Goal: Task Accomplishment & Management: Manage account settings

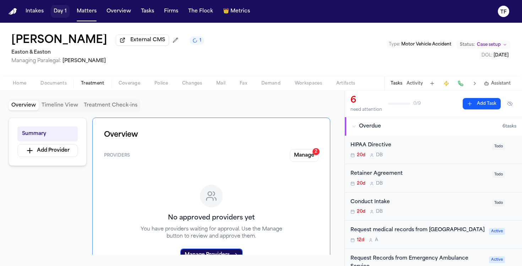
click at [62, 13] on button "Day 1" at bounding box center [60, 11] width 19 height 13
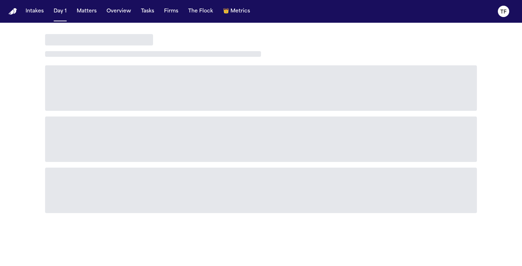
click at [79, 17] on button "Matters" at bounding box center [87, 11] width 26 height 13
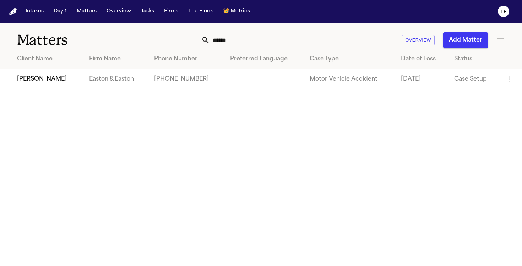
click at [259, 48] on div "Matters ****** Overview Add Matter" at bounding box center [261, 36] width 522 height 26
click at [256, 44] on input "******" at bounding box center [301, 40] width 183 height 16
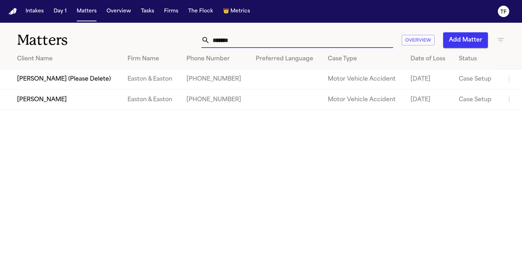
type input "*******"
click at [129, 110] on td "Easton & Easton" at bounding box center [151, 99] width 59 height 20
click at [44, 104] on td "[PERSON_NAME]" at bounding box center [61, 99] width 122 height 20
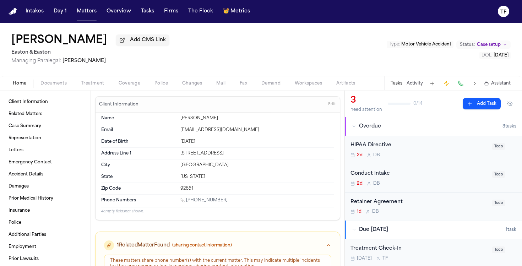
click at [100, 89] on div "Home Documents Treatment Coverage Police Changes Mail Fax Demand Workspaces Art…" at bounding box center [261, 83] width 522 height 14
click at [98, 88] on span "button" at bounding box center [93, 87] width 32 height 1
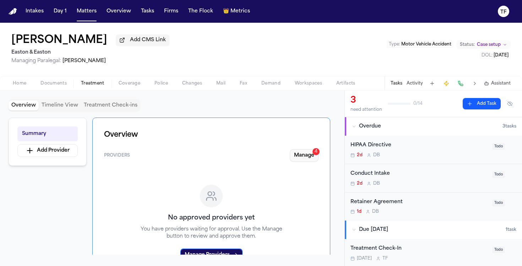
click at [295, 161] on button "Manage 4" at bounding box center [304, 155] width 29 height 13
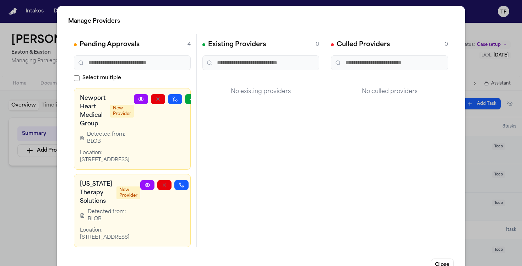
scroll to position [254, 0]
click at [37, 190] on div "Manage Providers Pending Approvals 4 Select multiple Hoag Imaging – Hoag Health…" at bounding box center [261, 144] width 522 height 288
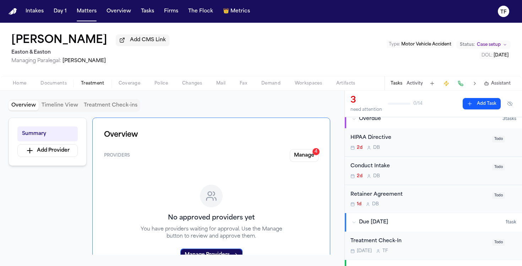
scroll to position [0, 0]
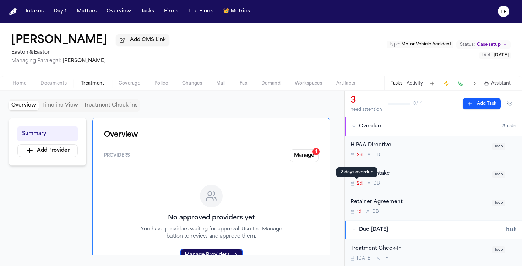
click at [375, 176] on div "2 days overdue 2 days overdue" at bounding box center [356, 172] width 41 height 10
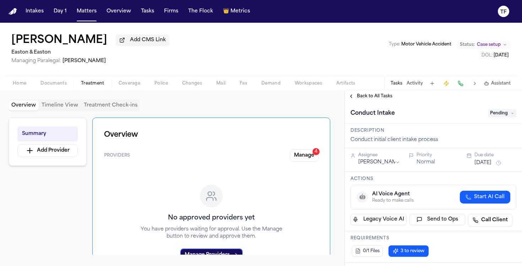
click at [491, 113] on span "Pending" at bounding box center [502, 113] width 28 height 9
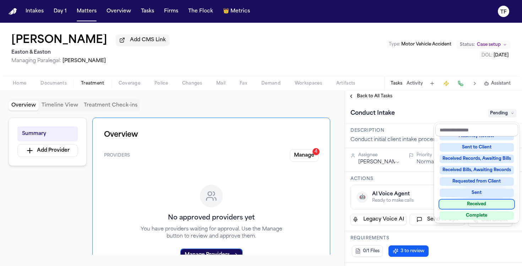
click at [469, 214] on div "Complete" at bounding box center [476, 215] width 74 height 9
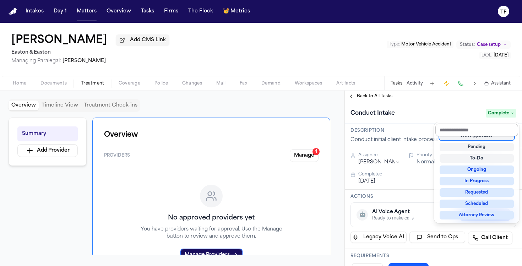
scroll to position [3, 0]
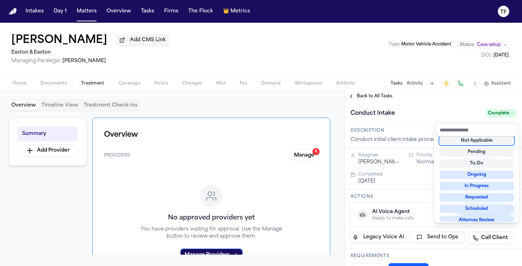
click at [362, 103] on div "**********" at bounding box center [433, 177] width 177 height 175
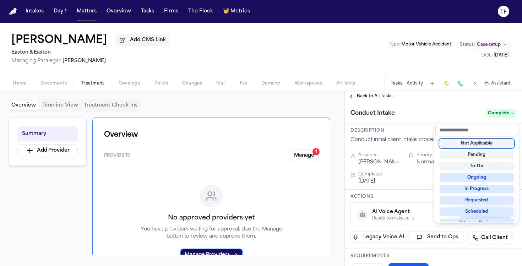
click at [361, 99] on span "Back to All Tasks" at bounding box center [374, 96] width 35 height 6
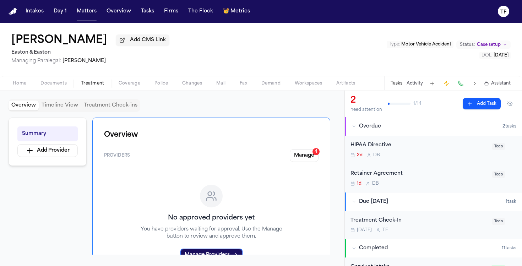
click at [391, 177] on div "Retainer Agreement" at bounding box center [418, 174] width 137 height 8
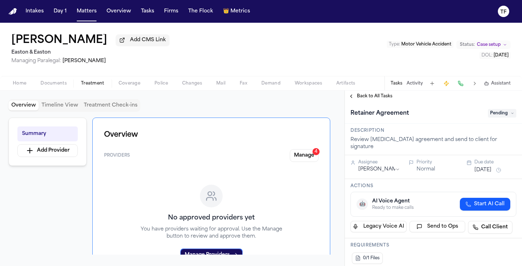
click at [497, 117] on span "Pending" at bounding box center [502, 113] width 28 height 9
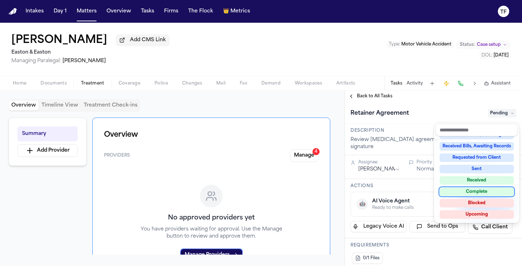
click at [480, 189] on div "Complete" at bounding box center [476, 191] width 74 height 9
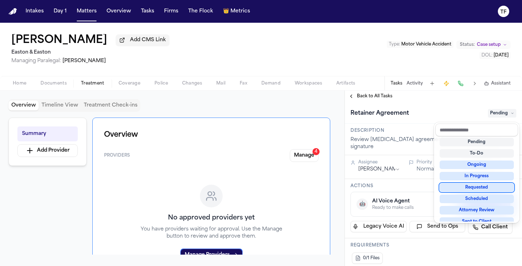
scroll to position [11, 0]
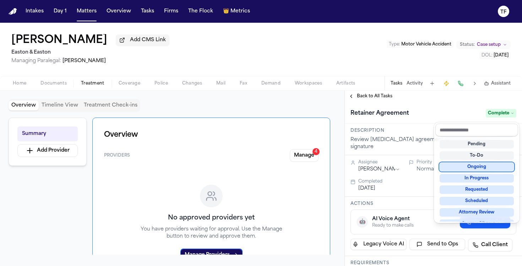
click at [360, 101] on div "**********" at bounding box center [433, 177] width 177 height 175
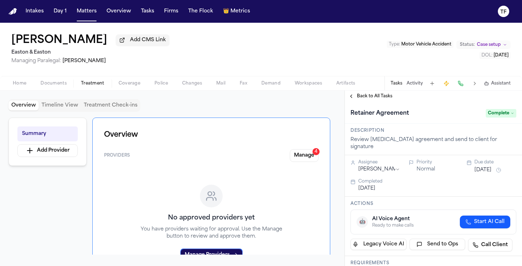
click at [511, 44] on div "Tim Rabun Add CMS Link Easton & Easton Managing Paralegal: Thea Feeney Type : M…" at bounding box center [261, 49] width 522 height 53
click at [506, 46] on icon "Change status from Case setup" at bounding box center [504, 45] width 4 height 4
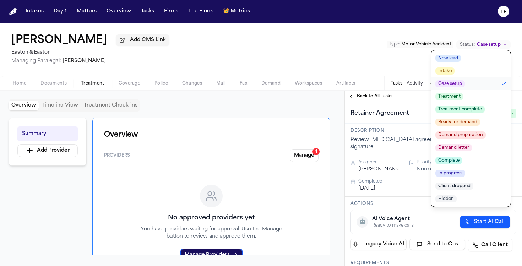
click at [488, 97] on button "Treatment" at bounding box center [470, 96] width 79 height 13
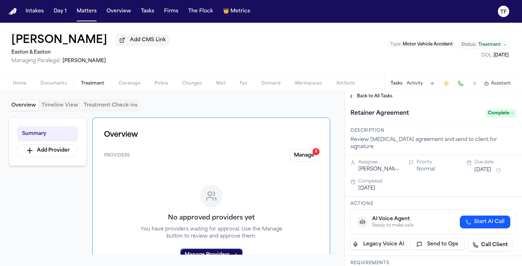
click at [371, 97] on span "Back to All Tasks" at bounding box center [374, 96] width 35 height 6
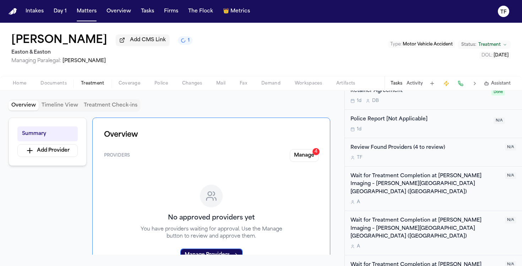
scroll to position [166, 0]
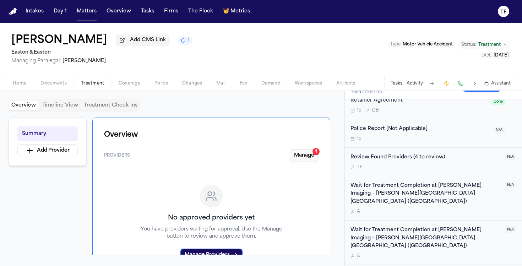
click at [308, 160] on button "Manage 4" at bounding box center [304, 155] width 29 height 13
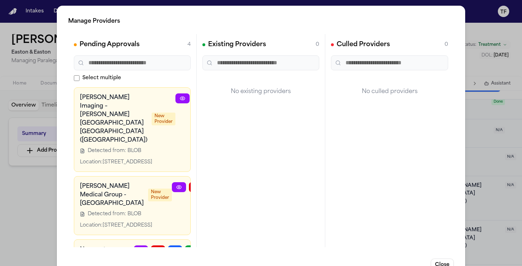
scroll to position [129, 0]
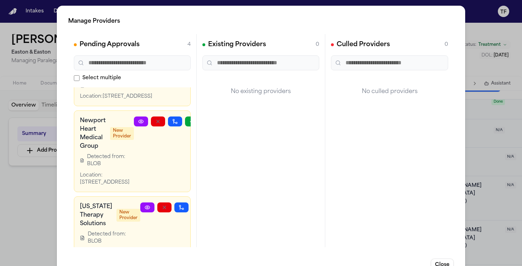
click at [223, 63] on button "button" at bounding box center [230, 58] width 14 height 10
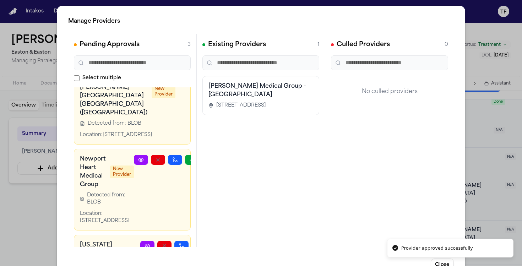
click at [245, 102] on span "370 Ocean Ave, Laguna Beach, CA 92651" at bounding box center [241, 105] width 50 height 7
click at [27, 186] on div "Manage Providers Pending Approvals 3 Select multiple Hoag Imaging – Hoag Health…" at bounding box center [261, 144] width 522 height 288
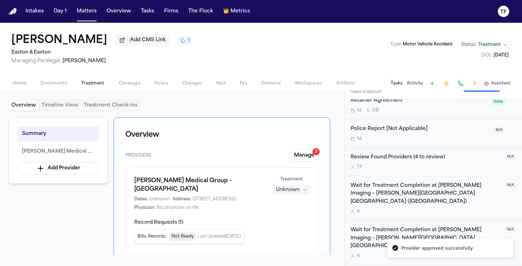
click at [290, 192] on div "Unknown" at bounding box center [288, 189] width 24 height 7
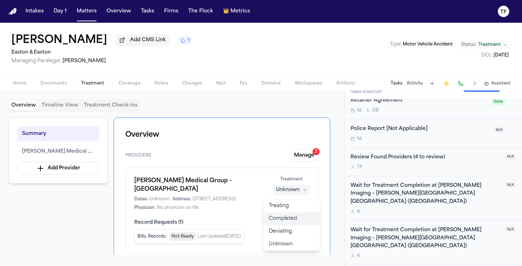
click at [287, 215] on span "Completed" at bounding box center [283, 218] width 28 height 7
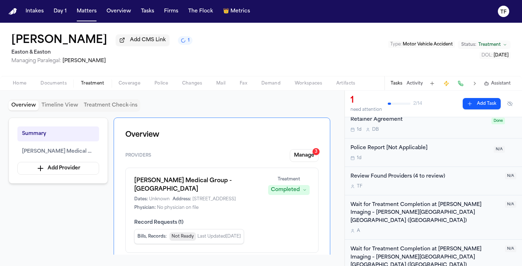
scroll to position [185, 0]
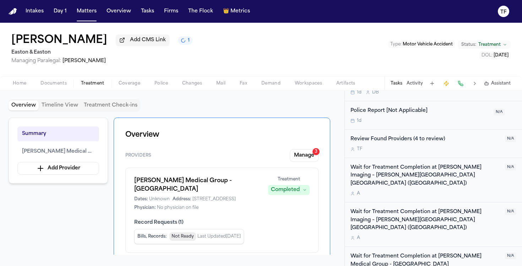
click at [403, 83] on div "Tasks Activity Assistant" at bounding box center [450, 83] width 132 height 14
click at [415, 83] on button "Activity" at bounding box center [414, 84] width 16 height 6
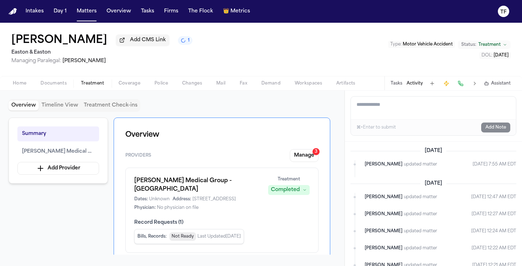
click at [397, 86] on button "Tasks" at bounding box center [396, 84] width 12 height 6
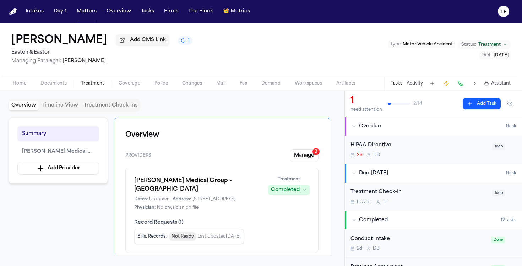
click at [407, 89] on div "Tasks Activity Assistant" at bounding box center [450, 83] width 132 height 14
click at [411, 84] on button "Activity" at bounding box center [414, 84] width 16 height 6
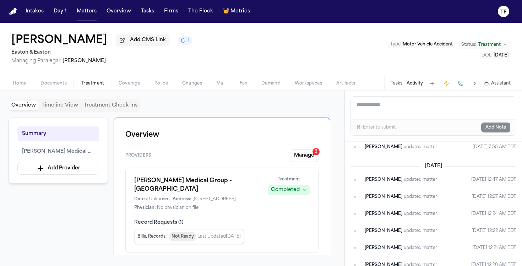
scroll to position [0, 0]
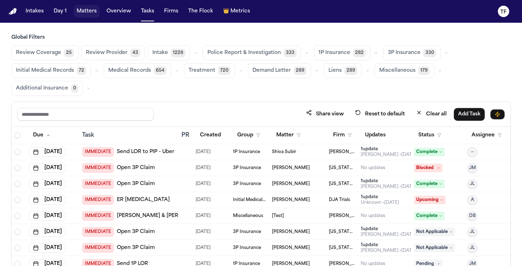
click at [79, 7] on button "Matters" at bounding box center [87, 11] width 26 height 13
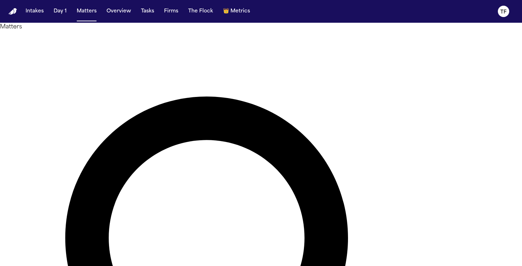
type input "**********"
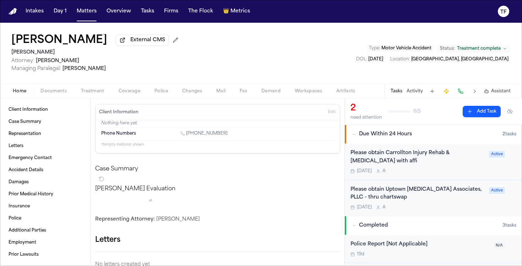
click at [403, 154] on div "Please obtain Carrollton Injury Rehab & [MEDICAL_DATA] with affi" at bounding box center [417, 157] width 134 height 16
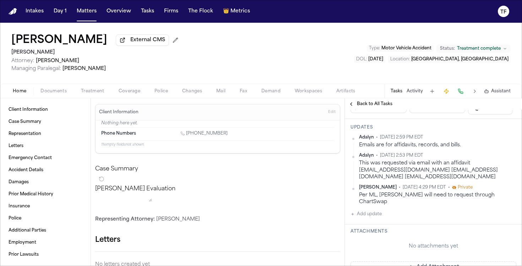
scroll to position [99, 0]
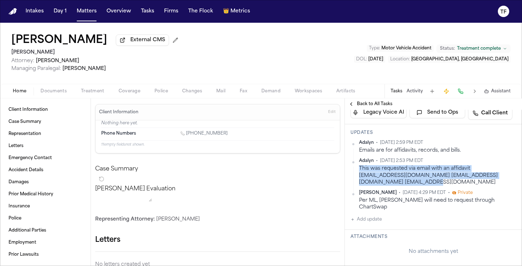
drag, startPoint x: 425, startPoint y: 185, endPoint x: 357, endPoint y: 172, distance: 68.9
click at [357, 172] on div "Adalyn • [DATE] 2:53 PM EDT This was requested via email with an affidavit [EMA…" at bounding box center [433, 172] width 166 height 28
copy div "This was requested via email with an affidavit [EMAIL_ADDRESS][DOMAIN_NAME] [EM…"
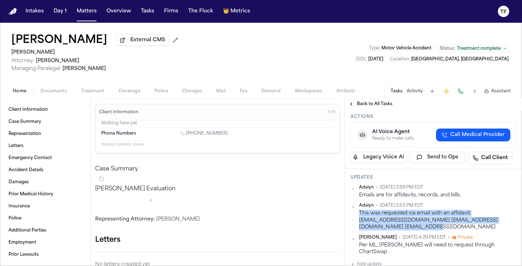
scroll to position [0, 0]
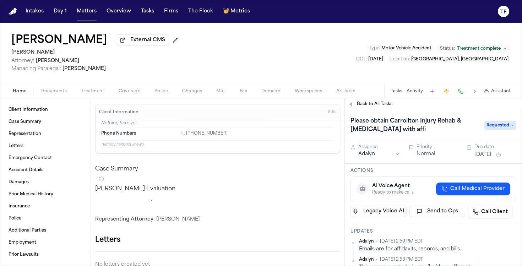
click at [369, 110] on div "Back to All Tasks" at bounding box center [433, 103] width 177 height 11
click at [369, 107] on span "Back to All Tasks" at bounding box center [374, 104] width 35 height 6
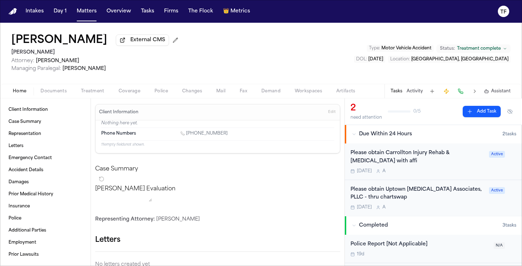
click at [398, 188] on div "Please obtain Uptown [MEDICAL_DATA] Associates, PLLC - thru chartswap" at bounding box center [417, 194] width 134 height 16
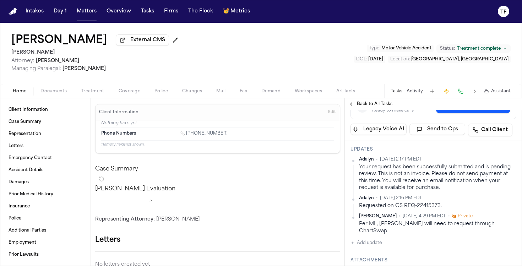
scroll to position [82, 0]
drag, startPoint x: 439, startPoint y: 208, endPoint x: 359, endPoint y: 209, distance: 79.1
click at [359, 209] on div "Requested on CS REQ-22415373." at bounding box center [437, 205] width 157 height 7
copy div "Requested on CS REQ-22415373"
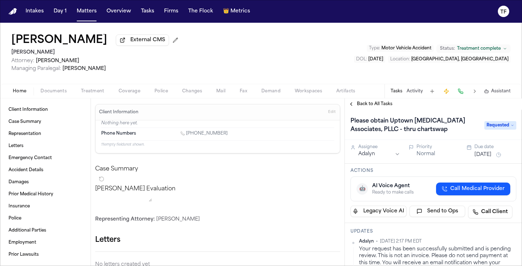
scroll to position [118, 0]
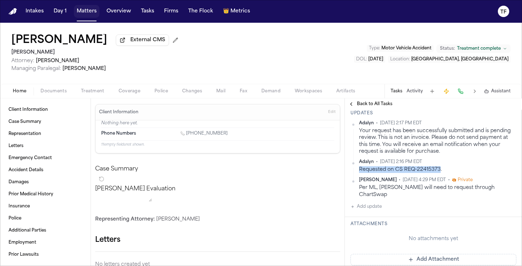
click at [85, 12] on button "Matters" at bounding box center [87, 11] width 26 height 13
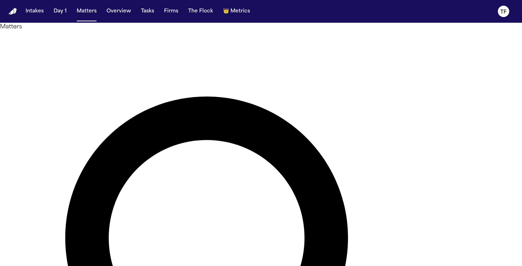
type input "*********"
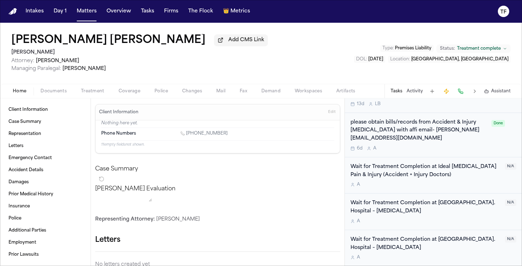
scroll to position [220, 0]
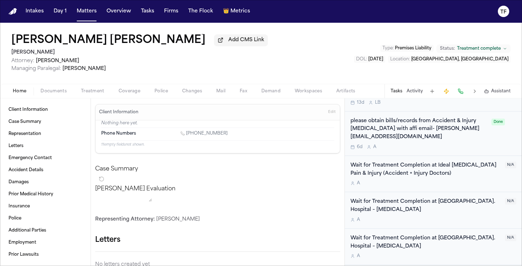
click at [397, 136] on div "please obtain bills/records from Accident & Injury [MEDICAL_DATA] with affi ema…" at bounding box center [418, 133] width 137 height 33
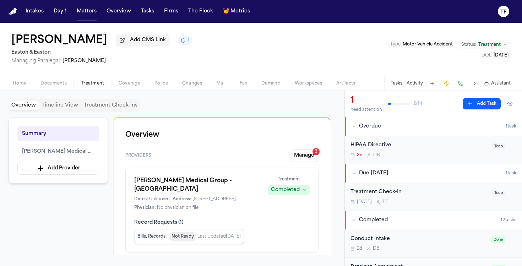
click at [400, 89] on div "Tasks Activity Assistant" at bounding box center [450, 83] width 132 height 14
click at [408, 86] on button "Activity" at bounding box center [414, 84] width 16 height 6
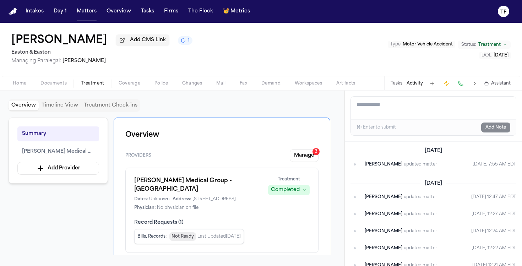
click at [400, 84] on button "Tasks" at bounding box center [396, 84] width 12 height 6
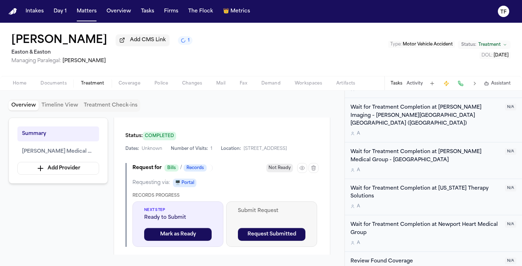
scroll to position [287, 0]
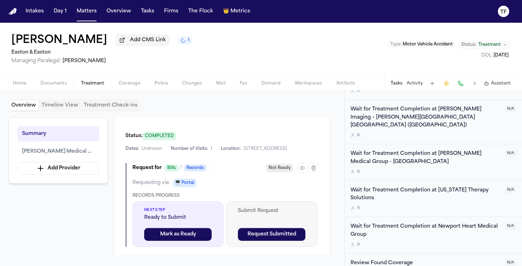
click at [417, 150] on div "Wait for Treatment Completion at Hoag Medical Group - Laguna Beach" at bounding box center [425, 158] width 150 height 16
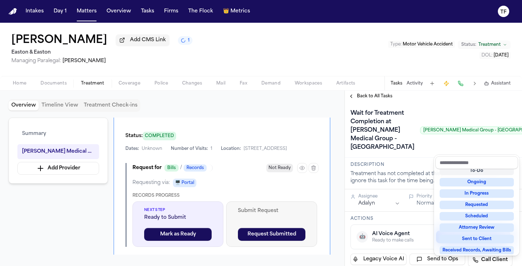
scroll to position [111, 0]
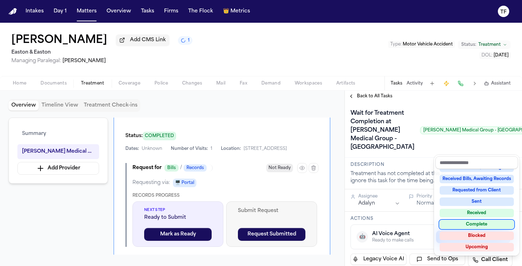
click at [485, 224] on div "Complete" at bounding box center [476, 224] width 74 height 9
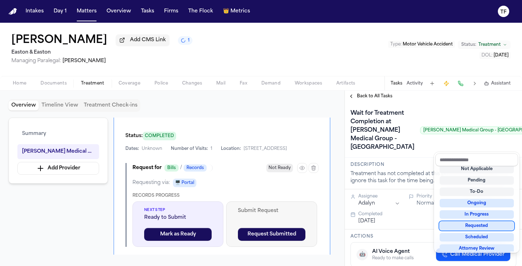
scroll to position [3, 0]
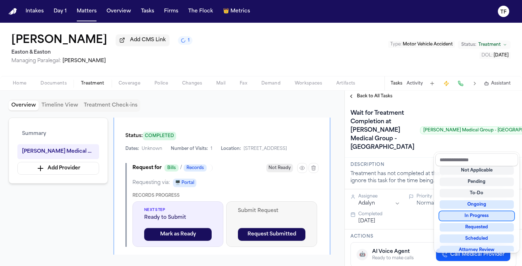
click at [365, 106] on div "Wait for Treatment Completion at Hoag Medical Group - Laguna Beach Hoag Medical…" at bounding box center [433, 130] width 177 height 56
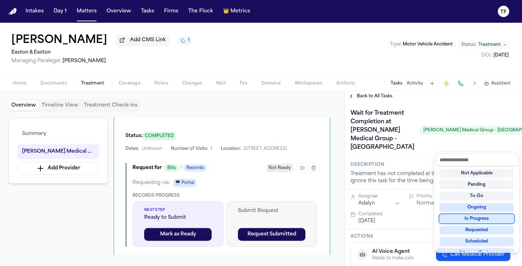
click at [363, 102] on div "Back to All Tasks" at bounding box center [433, 95] width 177 height 11
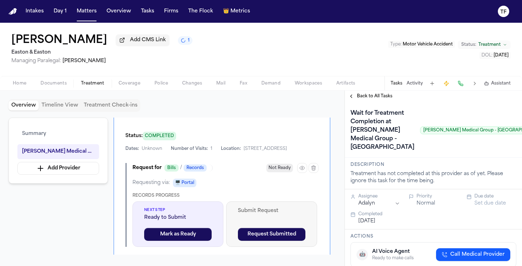
click at [362, 99] on span "Back to All Tasks" at bounding box center [374, 96] width 35 height 6
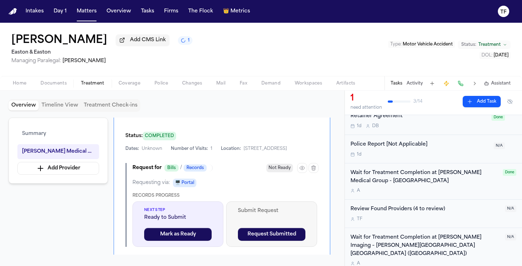
scroll to position [169, 0]
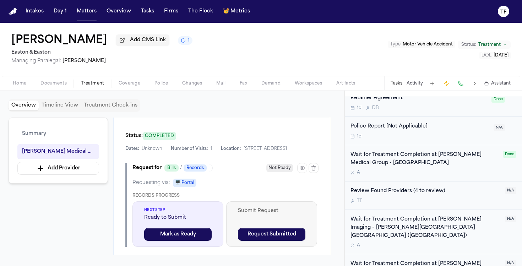
click at [461, 170] on div "Wait for Treatment Completion at Hoag Medical Group - Laguna Beach A" at bounding box center [424, 163] width 148 height 25
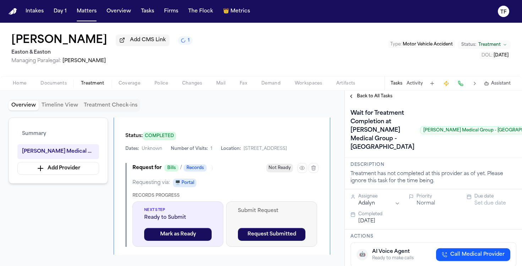
click at [492, 150] on div "Wait for Treatment Completion at Hoag Medical Group - Laguna Beach Hoag Medical…" at bounding box center [433, 130] width 166 height 45
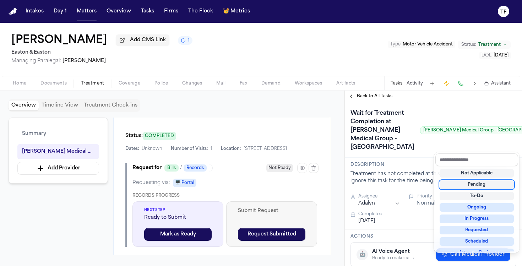
click at [488, 188] on div "Pending" at bounding box center [476, 184] width 74 height 9
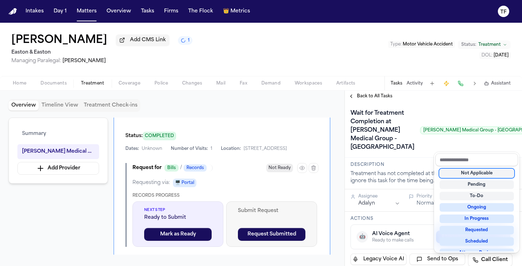
click at [373, 105] on div "Wait for Treatment Completion at Hoag Medical Group - Laguna Beach Hoag Medical…" at bounding box center [433, 130] width 177 height 56
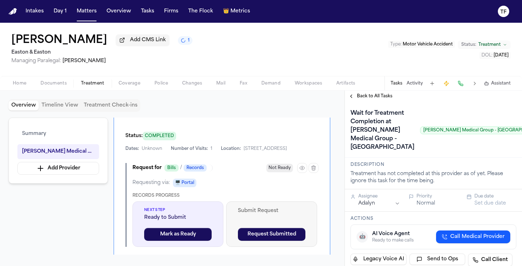
click at [370, 99] on span "Back to All Tasks" at bounding box center [374, 96] width 35 height 6
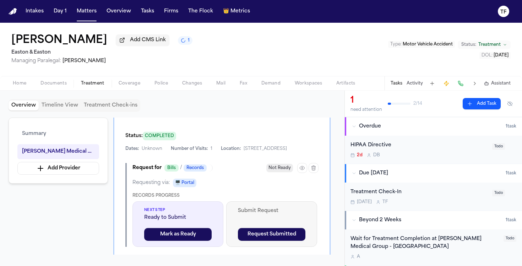
click at [412, 149] on div "HIPAA Directive" at bounding box center [418, 145] width 137 height 8
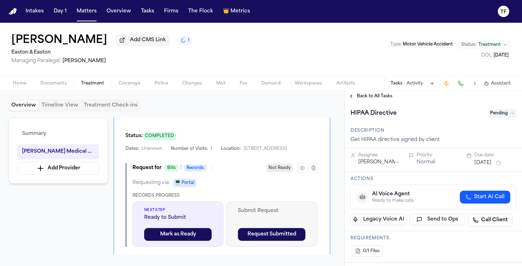
click at [487, 119] on div "HIPAA Directive Pending" at bounding box center [433, 113] width 166 height 11
click at [489, 116] on span "Pending" at bounding box center [502, 113] width 28 height 9
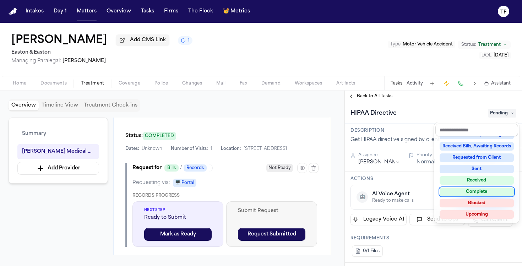
click at [482, 191] on div "Complete" at bounding box center [476, 191] width 74 height 9
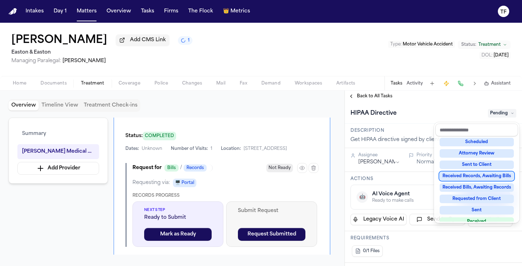
click at [363, 97] on div "**********" at bounding box center [433, 177] width 177 height 175
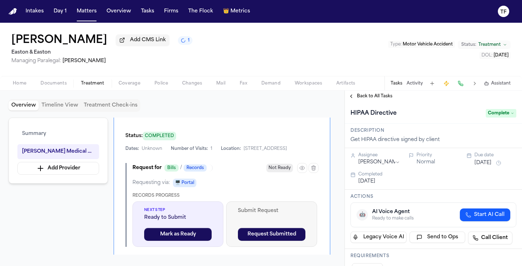
click at [344, 100] on div "Overview Timeline View Treatment Check-ins Summary Hoag Medical Group - Laguna …" at bounding box center [172, 177] width 344 height 175
click at [359, 97] on span "Back to All Tasks" at bounding box center [374, 96] width 35 height 6
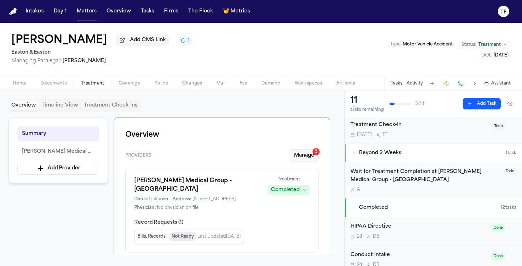
click at [302, 160] on button "Manage 3" at bounding box center [304, 155] width 29 height 13
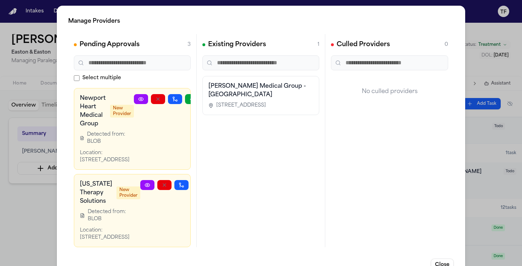
scroll to position [117, 17]
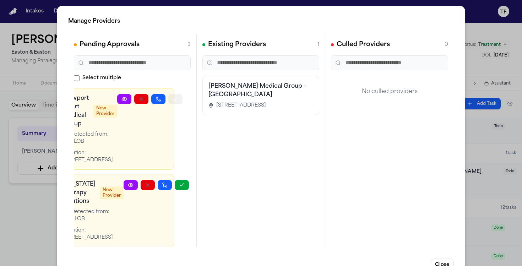
click at [176, 104] on button "button" at bounding box center [175, 99] width 14 height 10
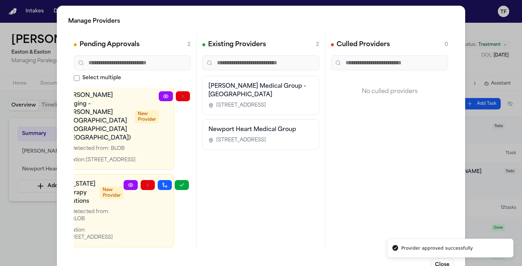
click at [44, 207] on div "Manage Providers Pending Approvals 2 Select multiple Hoag Imaging – Hoag Health…" at bounding box center [261, 144] width 522 height 288
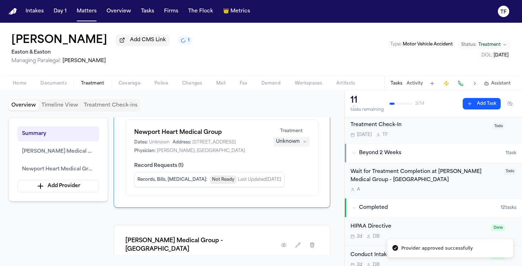
scroll to position [130, 0]
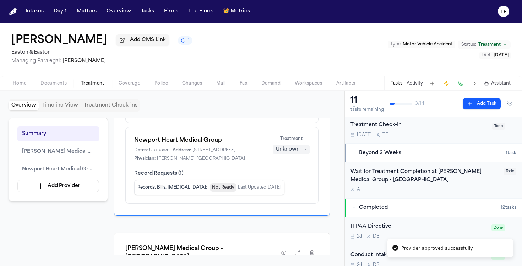
click at [284, 153] on div "Unknown" at bounding box center [288, 149] width 24 height 7
click at [279, 177] on span "Completed" at bounding box center [283, 177] width 28 height 7
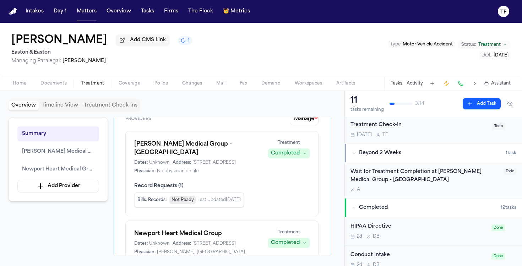
scroll to position [0, 0]
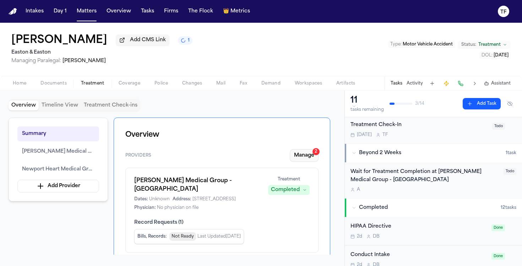
click at [314, 160] on button "Manage 2" at bounding box center [304, 155] width 29 height 13
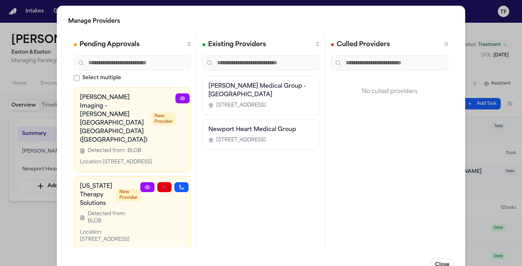
scroll to position [0, 17]
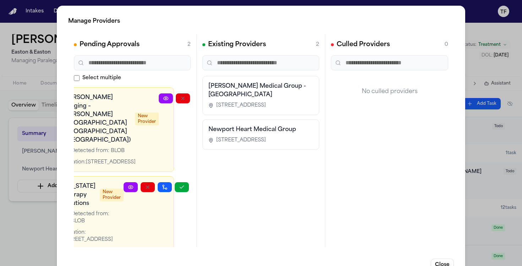
click at [210, 95] on button "button" at bounding box center [217, 98] width 14 height 10
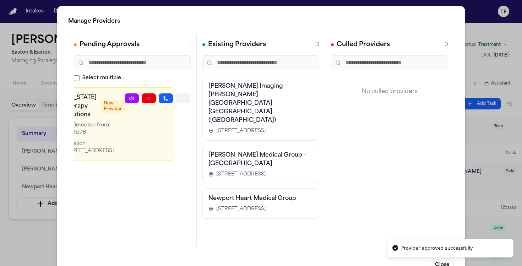
scroll to position [0, 11]
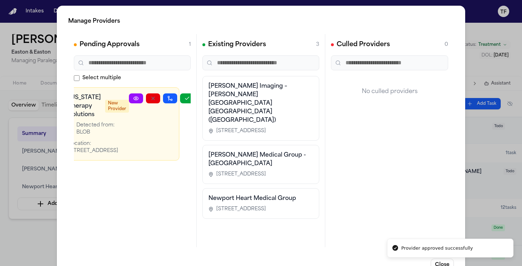
click at [29, 236] on div "Manage Providers Pending Approvals 1 Select multiple California Therapy Solutio…" at bounding box center [261, 144] width 522 height 288
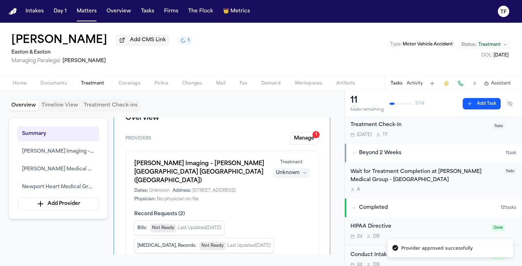
scroll to position [0, 0]
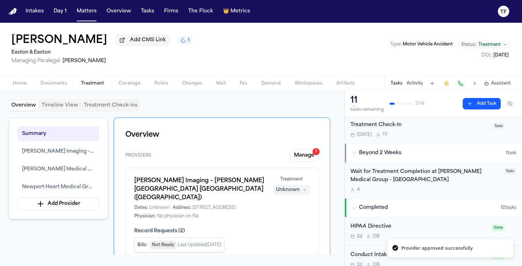
click at [276, 200] on div "Hoag Imaging – Hoag Health Center Irvine (Sand Canyon) Dates: Unknown Address: …" at bounding box center [221, 197] width 175 height 43
click at [280, 193] on div "Unknown" at bounding box center [288, 189] width 24 height 7
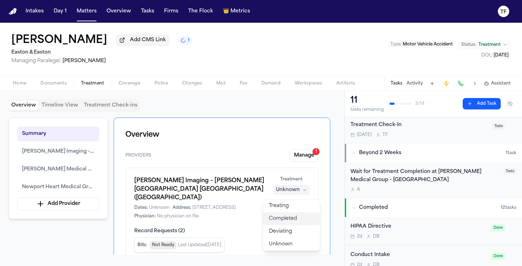
click at [283, 214] on button "Completed" at bounding box center [291, 218] width 57 height 13
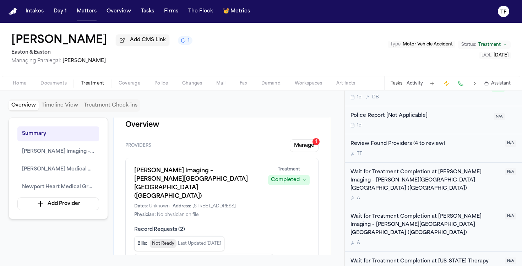
scroll to position [2, 0]
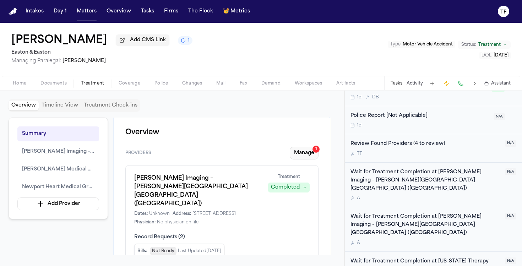
click at [300, 154] on button "Manage 1" at bounding box center [304, 153] width 29 height 13
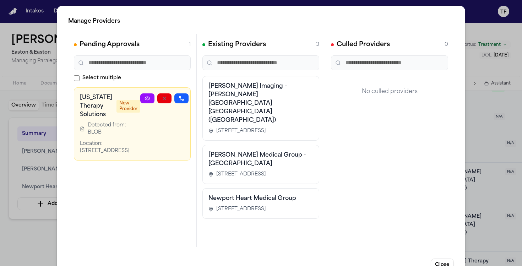
scroll to position [0, 11]
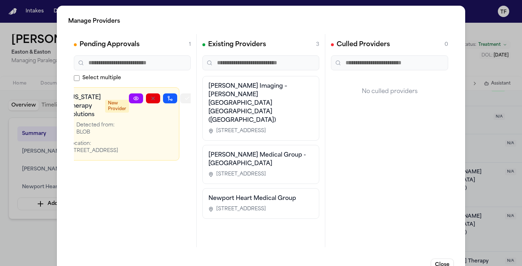
click at [184, 100] on icon "button" at bounding box center [187, 98] width 6 height 6
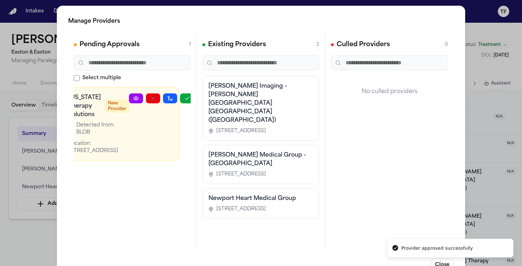
scroll to position [0, 0]
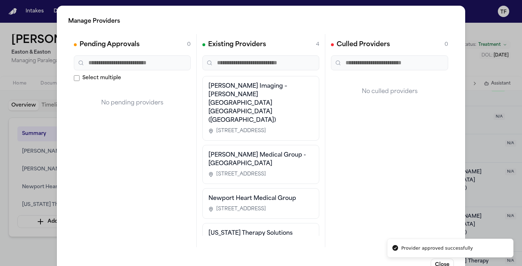
click at [499, 162] on div "Manage Providers Pending Approvals 0 Select multiple No pending providers Exist…" at bounding box center [261, 144] width 522 height 288
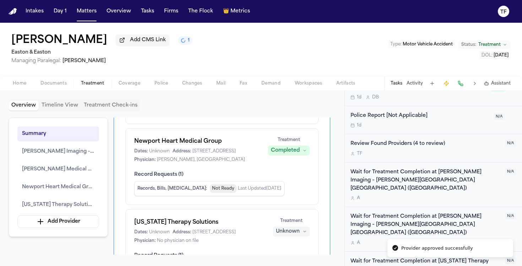
scroll to position [255, 0]
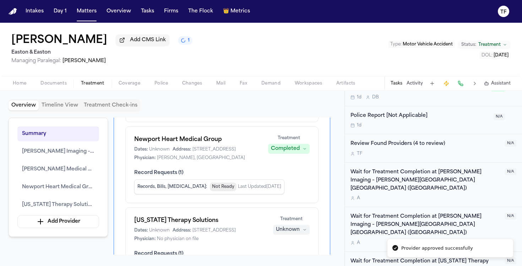
click at [303, 232] on icon "button" at bounding box center [304, 229] width 4 height 4
click at [293, 189] on button "Treating" at bounding box center [291, 184] width 57 height 13
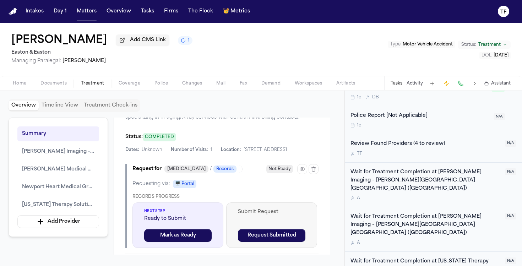
scroll to position [442, 0]
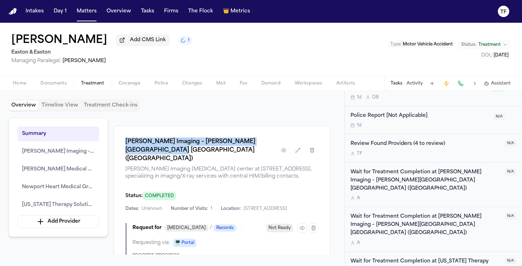
drag, startPoint x: 192, startPoint y: 162, endPoint x: 114, endPoint y: 149, distance: 79.6
copy h1 "Hoag Imaging – Hoag Health Center Irvine (Sand Canyon)"
click at [395, 86] on button "Tasks" at bounding box center [396, 84] width 12 height 6
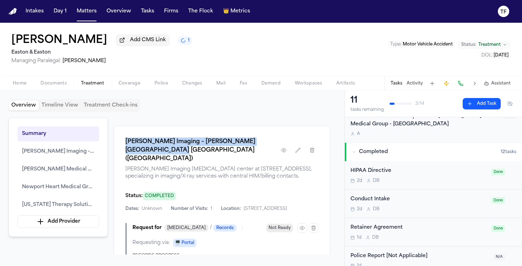
scroll to position [0, 0]
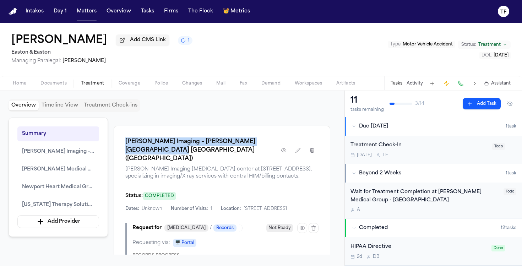
click at [477, 103] on button "Add Task" at bounding box center [481, 103] width 38 height 11
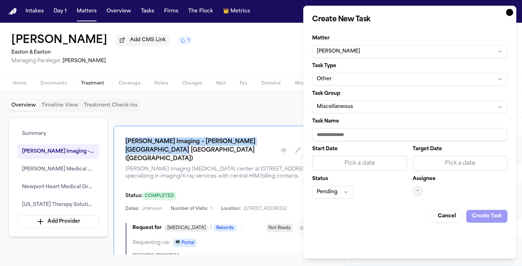
click at [361, 79] on button "Other" at bounding box center [409, 79] width 195 height 13
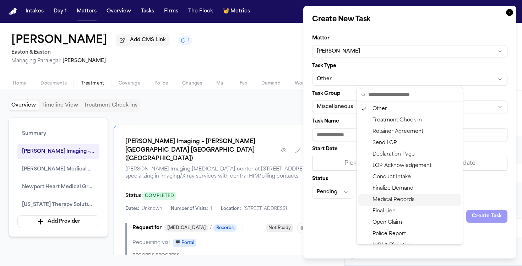
click at [396, 198] on div "Medical Records" at bounding box center [409, 199] width 103 height 11
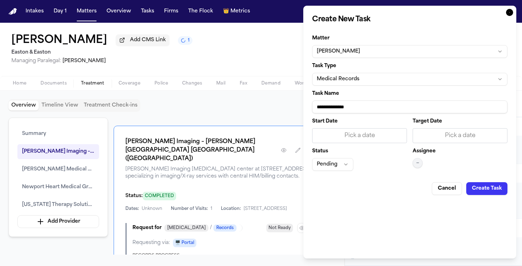
click at [356, 112] on input "**********" at bounding box center [409, 106] width 195 height 13
paste input "**********"
type input "**********"
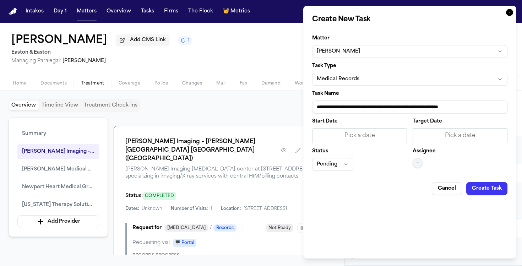
click at [417, 160] on span "—" at bounding box center [417, 163] width 3 height 6
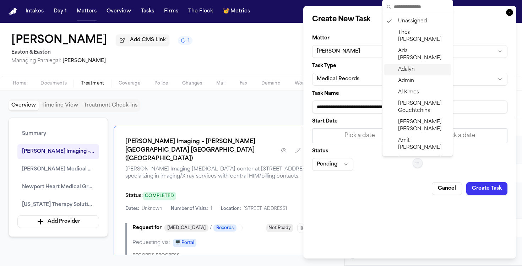
click at [415, 64] on div "Adalyn" at bounding box center [417, 69] width 67 height 11
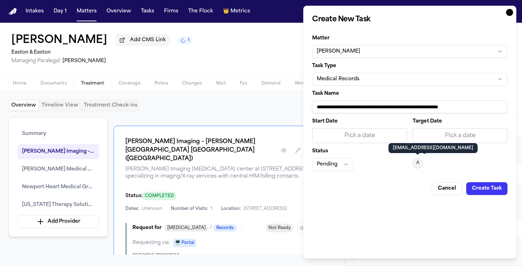
click at [379, 127] on div "Start Date Pick a date" at bounding box center [359, 131] width 95 height 24
click at [381, 131] on div "Pick a date" at bounding box center [359, 135] width 86 height 9
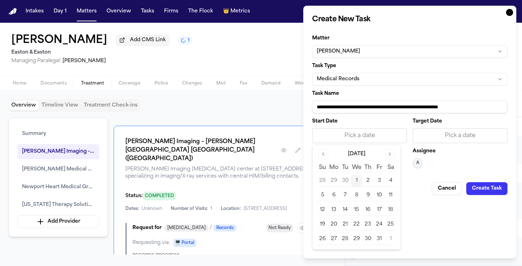
click at [360, 181] on button "1" at bounding box center [356, 180] width 11 height 11
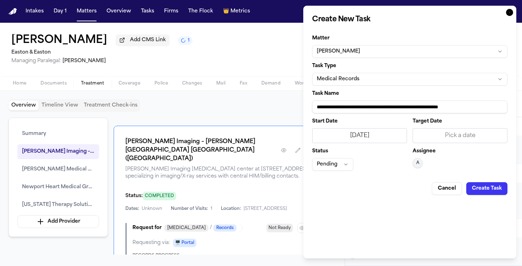
click at [497, 186] on button "Create Task" at bounding box center [486, 188] width 41 height 13
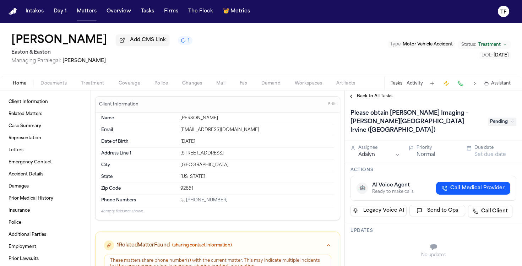
click at [357, 102] on div "Back to All Tasks" at bounding box center [433, 95] width 177 height 11
click at [355, 101] on div "Back to All Tasks" at bounding box center [433, 95] width 177 height 11
click at [354, 99] on button "Back to All Tasks" at bounding box center [370, 96] width 51 height 6
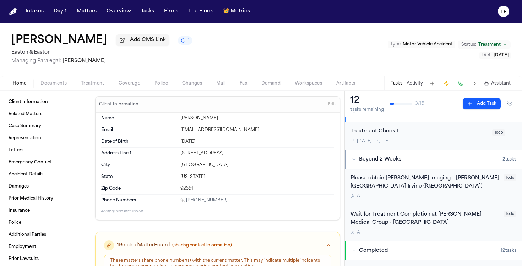
click at [104, 80] on div "Home Documents Treatment Coverage Police Changes Mail Fax Demand Workspaces Art…" at bounding box center [261, 83] width 522 height 14
click at [99, 85] on span "Treatment" at bounding box center [92, 84] width 23 height 6
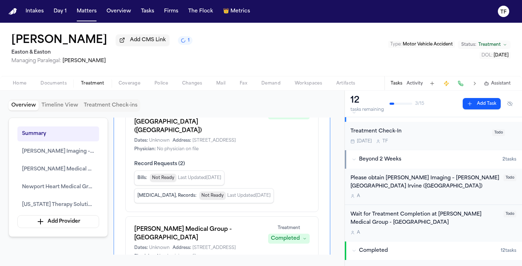
scroll to position [76, 0]
drag, startPoint x: 248, startPoint y: 225, endPoint x: 135, endPoint y: 224, distance: 113.5
click at [135, 225] on h1 "Hoag Medical Group - Laguna Beach" at bounding box center [196, 233] width 125 height 17
copy h1 "Hoag Medical Group - Laguna Beach"
click at [488, 106] on button "Add Task" at bounding box center [481, 103] width 38 height 11
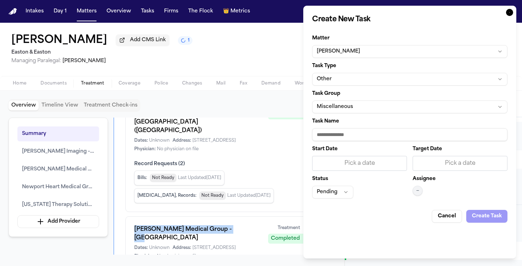
click at [356, 84] on button "Other" at bounding box center [409, 79] width 195 height 13
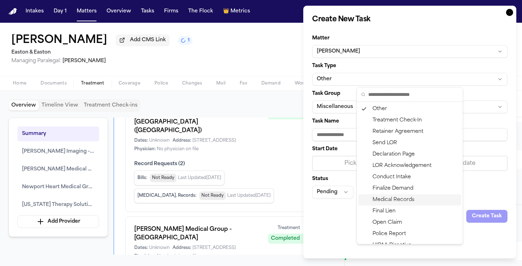
click at [393, 202] on div "Medical Records" at bounding box center [409, 199] width 103 height 11
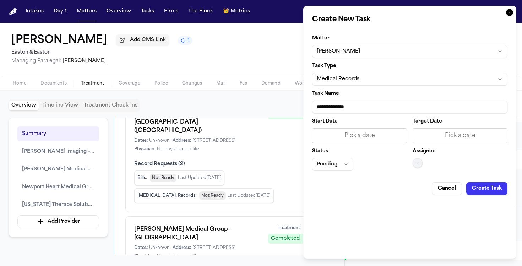
click at [340, 108] on input "**********" at bounding box center [409, 106] width 195 height 13
paste input "**********"
type input "**********"
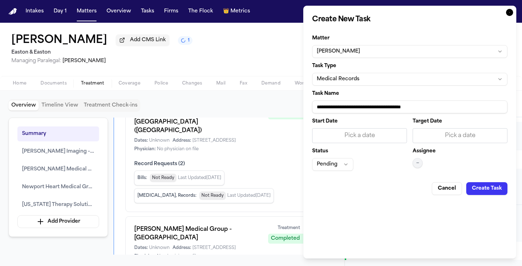
click at [411, 165] on div "Start Date Pick a date Target Date Pick a date Status Pending Assignee —" at bounding box center [409, 145] width 195 height 52
click at [415, 164] on button "—" at bounding box center [417, 163] width 10 height 10
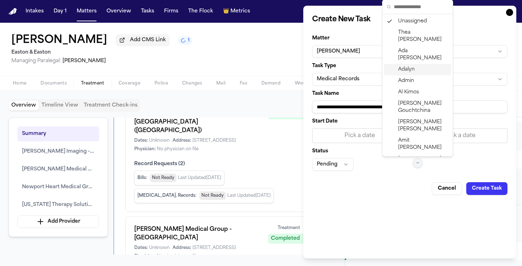
click at [407, 66] on span "Adalyn" at bounding box center [406, 69] width 17 height 7
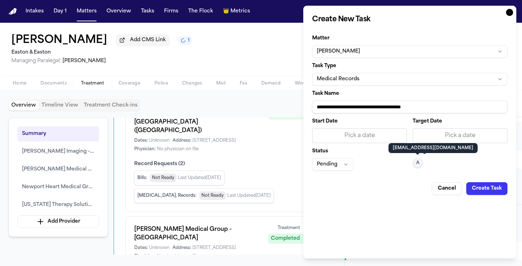
click at [387, 121] on label "Start Date" at bounding box center [359, 121] width 95 height 5
click at [386, 137] on div "Pick a date" at bounding box center [359, 135] width 86 height 9
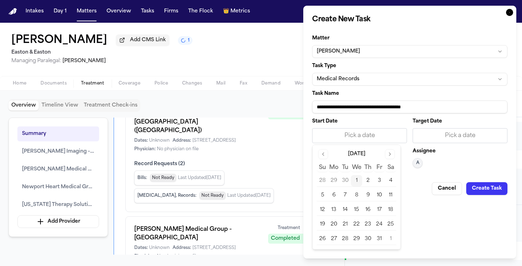
click at [359, 177] on button "1" at bounding box center [356, 180] width 11 height 11
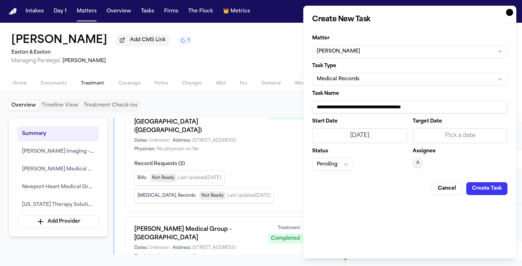
click at [496, 193] on button "Create Task" at bounding box center [486, 188] width 41 height 13
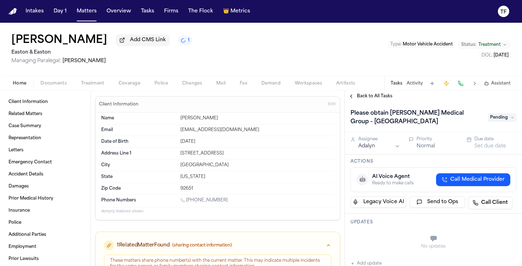
click at [97, 86] on span "Treatment" at bounding box center [92, 84] width 23 height 6
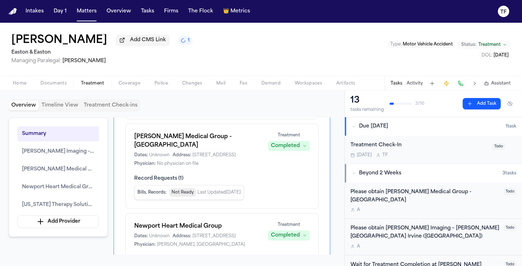
scroll to position [169, 0]
drag, startPoint x: 227, startPoint y: 220, endPoint x: 133, endPoint y: 220, distance: 94.7
click at [133, 220] on div "Newport Heart Medical Group Dates: Unknown Address: 415 Old Newport Blvd., Suit…" at bounding box center [221, 251] width 193 height 77
copy h1 "Newport Heart Medical Group"
click at [486, 108] on button "Add Task" at bounding box center [481, 103] width 38 height 11
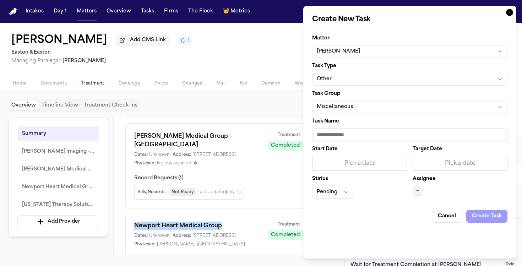
click at [359, 104] on button "Miscellaneous" at bounding box center [409, 106] width 195 height 13
click at [359, 74] on body "Intakes Day 1 Matters Overview Tasks Firms The Flock 👑 Metrics TF Tim Rabun Add…" at bounding box center [261, 133] width 522 height 266
click at [360, 76] on button "Other" at bounding box center [409, 79] width 195 height 13
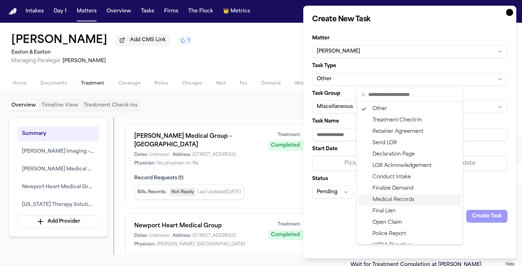
click at [395, 197] on div "Medical Records" at bounding box center [409, 199] width 103 height 11
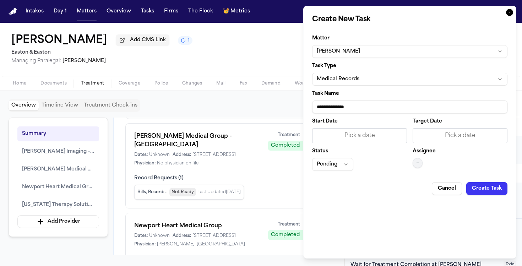
click at [357, 104] on input "**********" at bounding box center [409, 106] width 195 height 13
paste input "**********"
type input "**********"
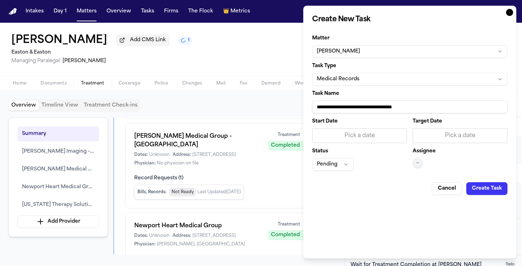
click at [354, 145] on div "Start Date Pick a date Target Date Pick a date Status Pending Assignee —" at bounding box center [409, 145] width 195 height 52
click at [356, 138] on div "Pick a date" at bounding box center [359, 135] width 86 height 9
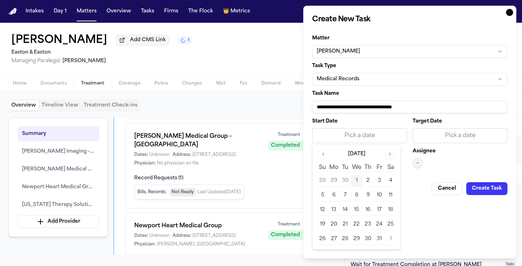
click at [354, 181] on button "1" at bounding box center [356, 180] width 11 height 11
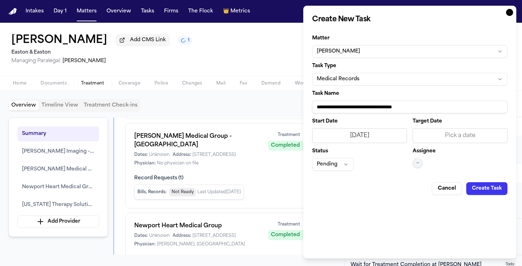
click at [408, 157] on div "Start Date 10/1/2025 Target Date Pick a date Status Pending Assignee —" at bounding box center [409, 145] width 195 height 52
click at [413, 163] on button "—" at bounding box center [417, 163] width 10 height 10
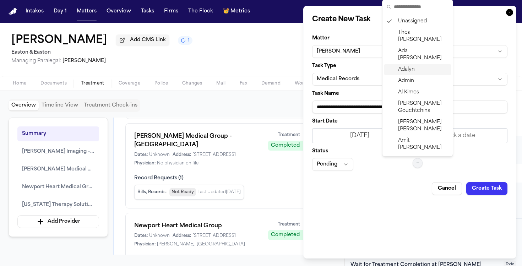
click at [403, 66] on span "Adalyn" at bounding box center [406, 69] width 17 height 7
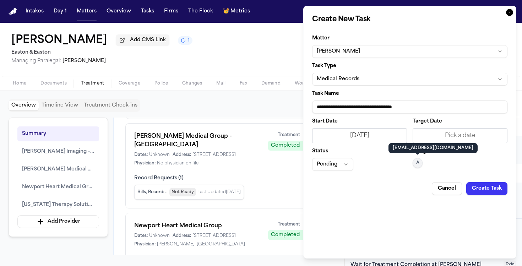
click at [490, 186] on button "Create Task" at bounding box center [486, 188] width 41 height 13
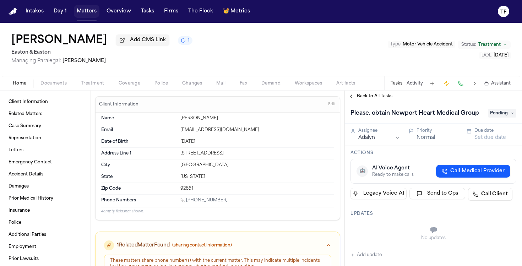
click at [74, 13] on button "Matters" at bounding box center [87, 11] width 26 height 13
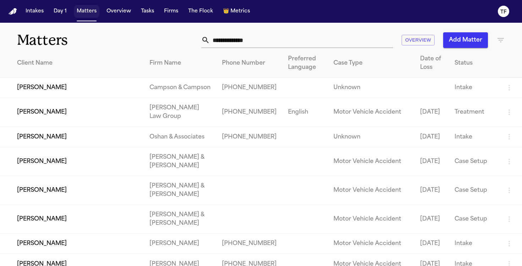
click at [77, 12] on button "Matters" at bounding box center [87, 11] width 26 height 13
click at [220, 36] on input "text" at bounding box center [301, 40] width 183 height 16
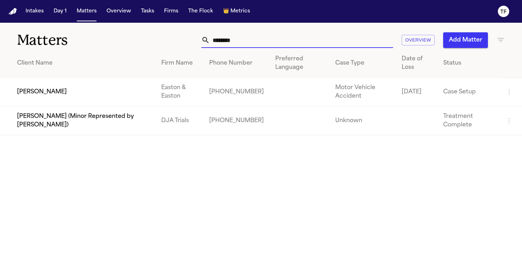
type input "********"
click at [45, 94] on td "[PERSON_NAME]" at bounding box center [77, 92] width 155 height 29
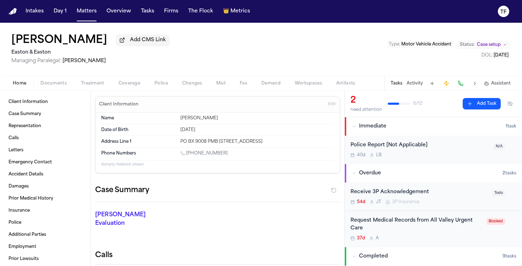
click at [93, 88] on button "Treatment" at bounding box center [93, 83] width 38 height 9
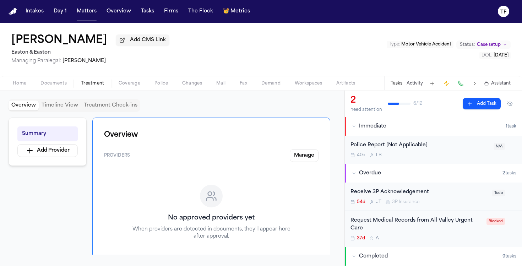
click at [417, 81] on button "Activity" at bounding box center [414, 84] width 16 height 6
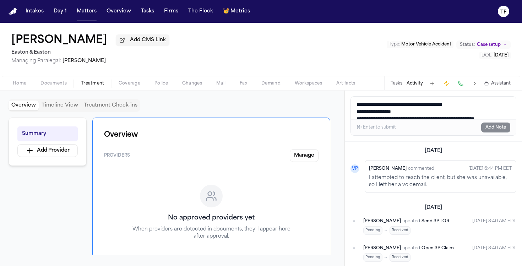
scroll to position [5, 0]
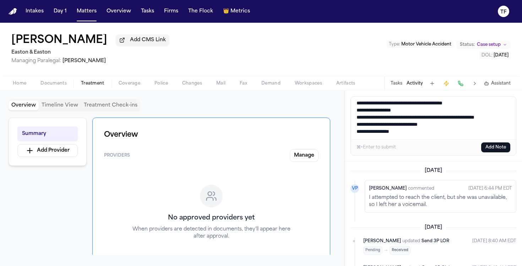
type textarea "**********"
click at [498, 144] on button "Add Note" at bounding box center [495, 147] width 29 height 10
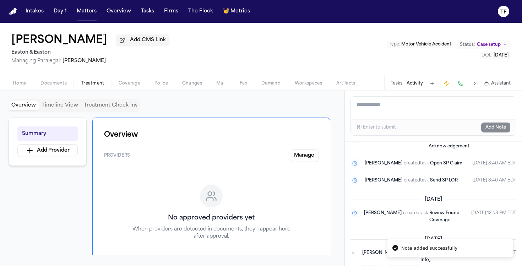
scroll to position [206, 0]
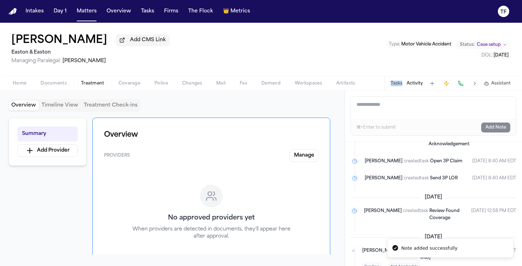
click at [391, 88] on div "Tasks Activity Assistant" at bounding box center [450, 83] width 132 height 14
click at [393, 84] on button "Tasks" at bounding box center [396, 84] width 12 height 6
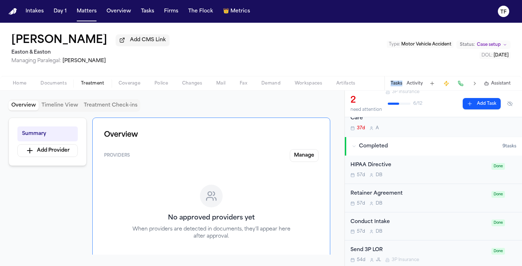
scroll to position [115, 0]
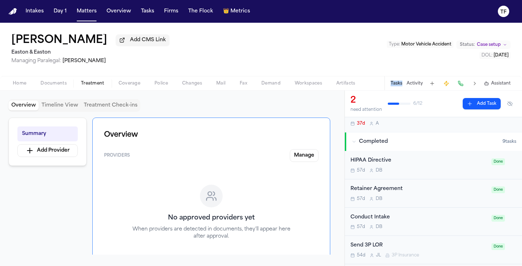
click at [418, 83] on button "Activity" at bounding box center [414, 84] width 16 height 6
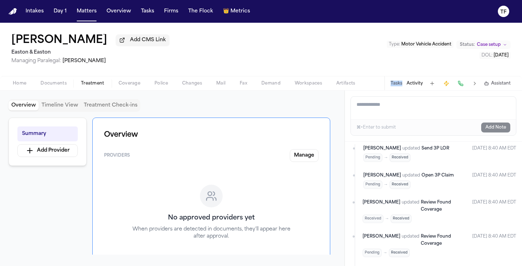
scroll to position [0, 0]
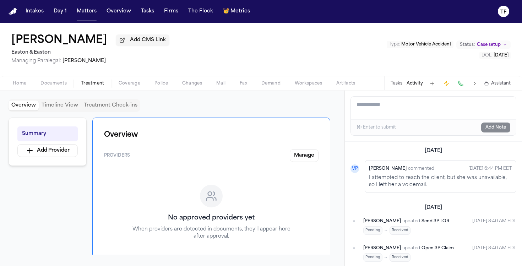
click at [398, 115] on textarea "Add a note to this matter" at bounding box center [433, 108] width 165 height 23
